Goal: Task Accomplishment & Management: Use online tool/utility

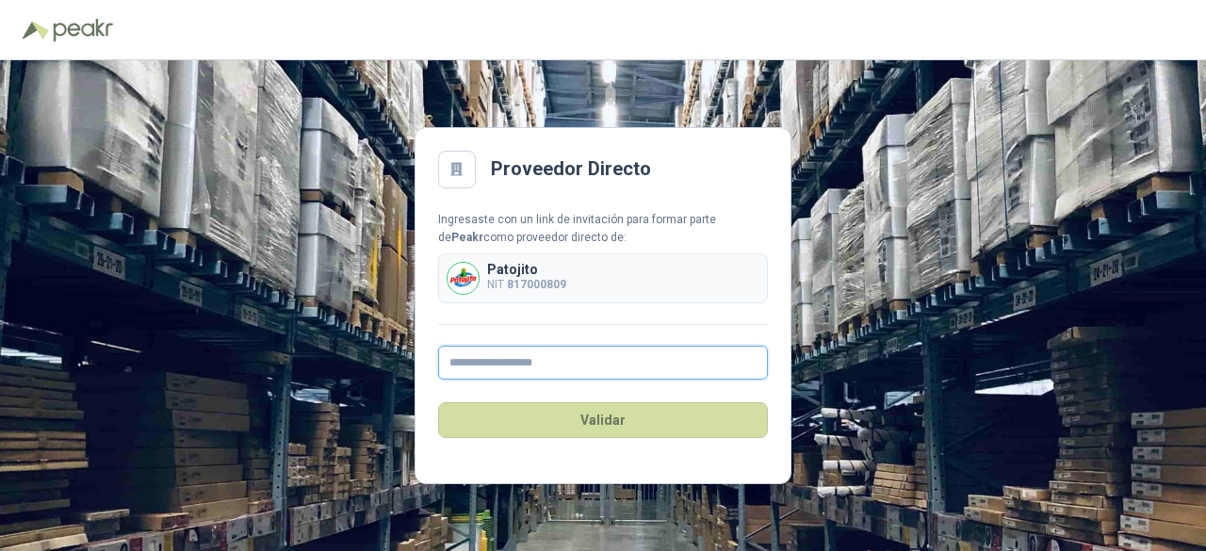
click at [458, 365] on input "text" at bounding box center [603, 363] width 330 height 34
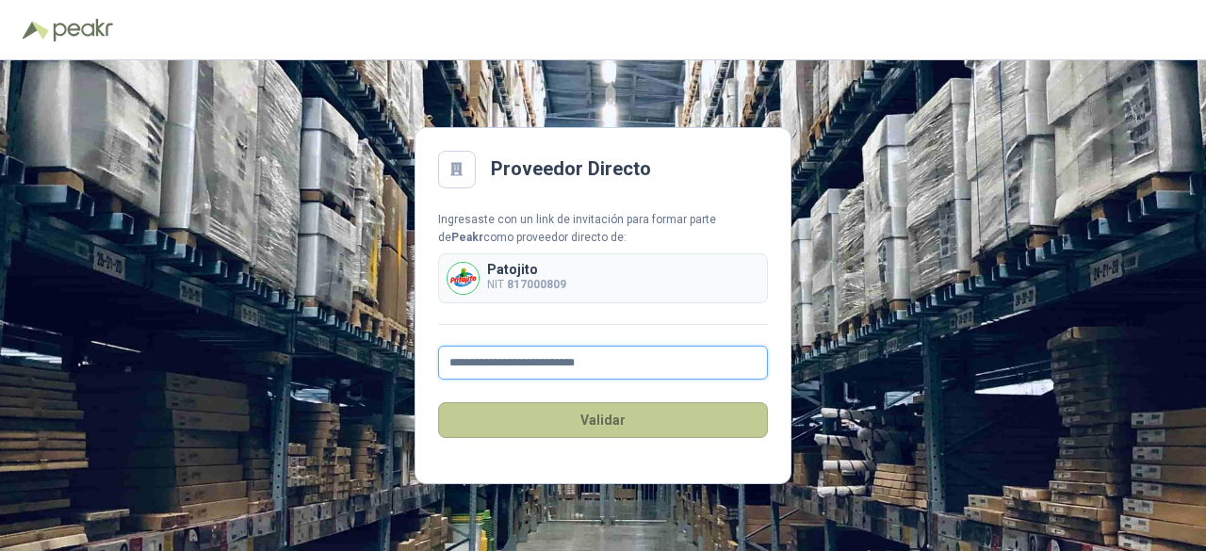
type input "**********"
click at [624, 421] on button "Validar" at bounding box center [603, 420] width 330 height 36
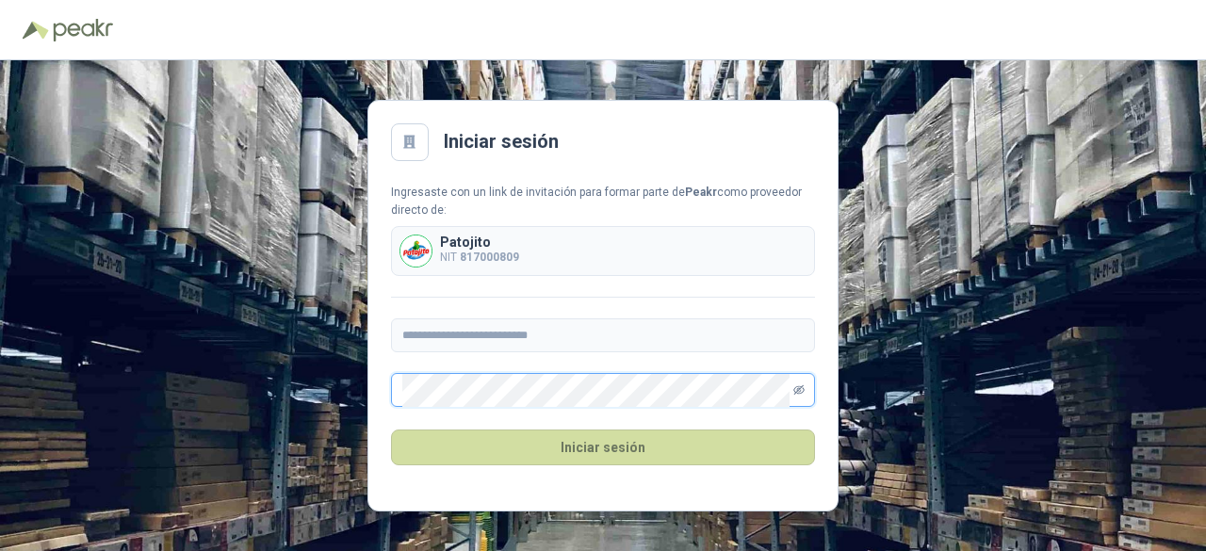
click at [797, 391] on icon "eye-invisible" at bounding box center [798, 389] width 11 height 11
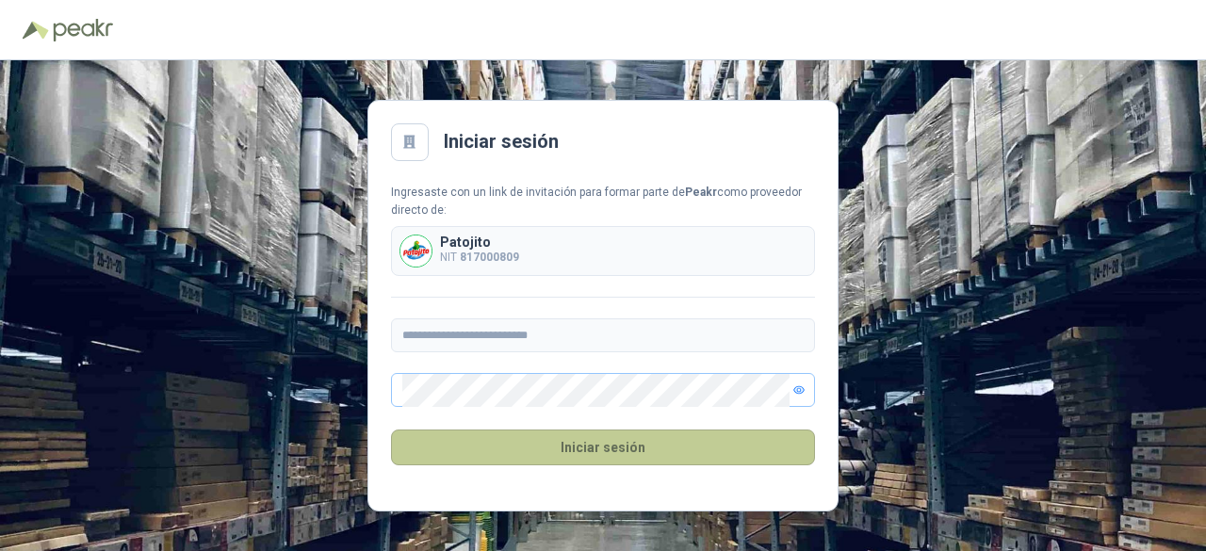
click at [537, 446] on button "Iniciar sesión" at bounding box center [603, 448] width 424 height 36
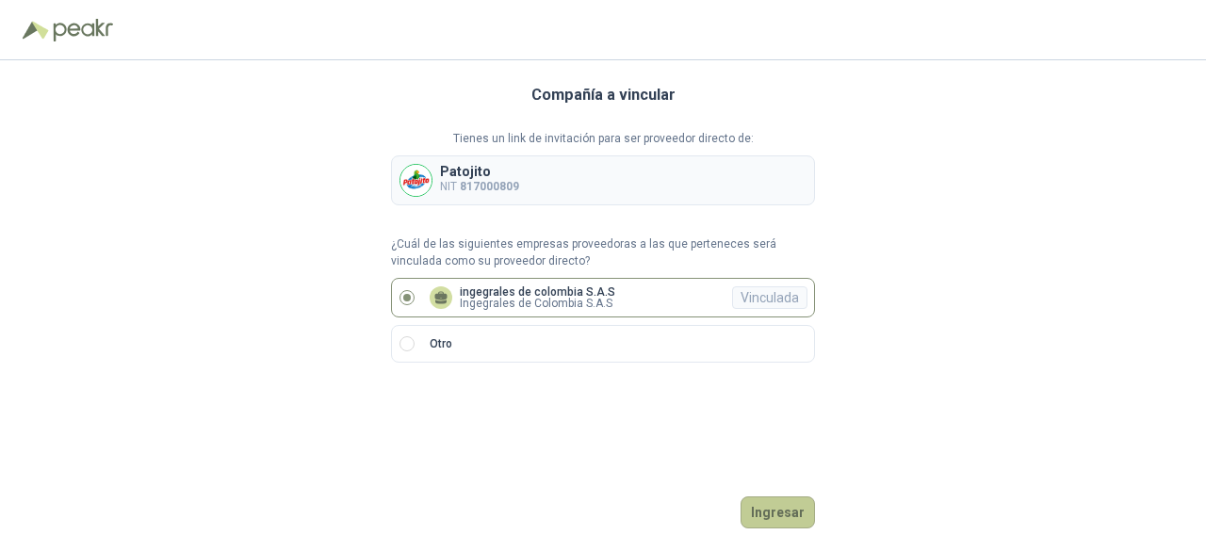
click at [786, 519] on button "Ingresar" at bounding box center [777, 512] width 74 height 32
